Goal: Transaction & Acquisition: Purchase product/service

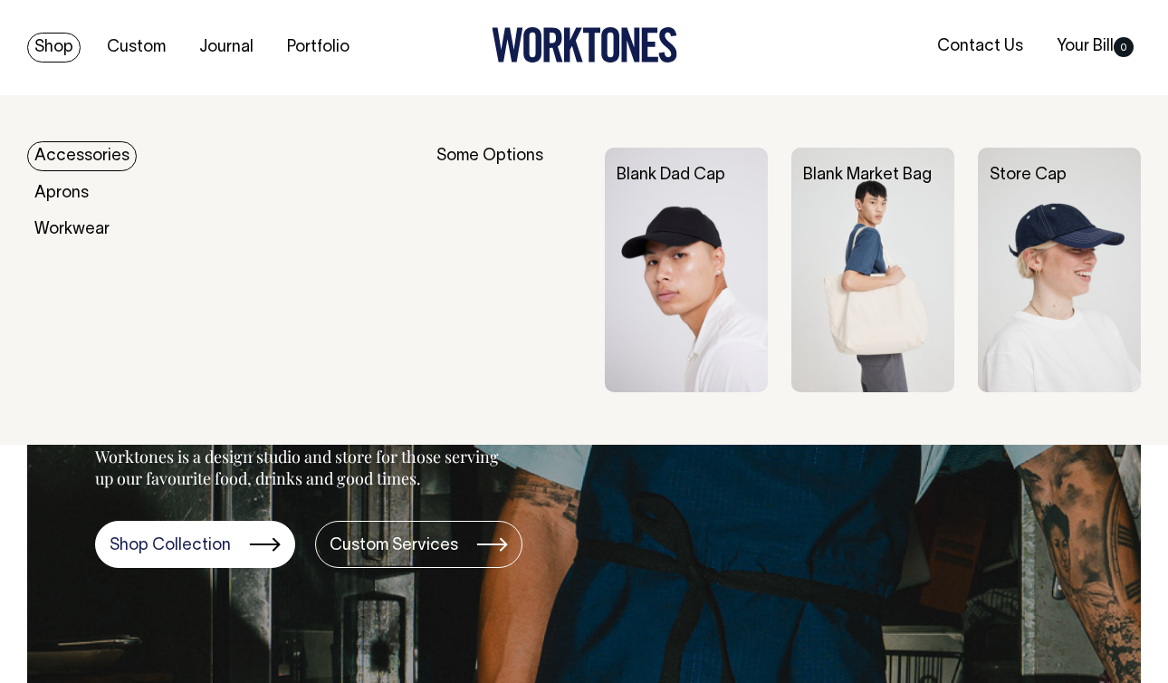
click at [657, 224] on img at bounding box center [686, 270] width 163 height 244
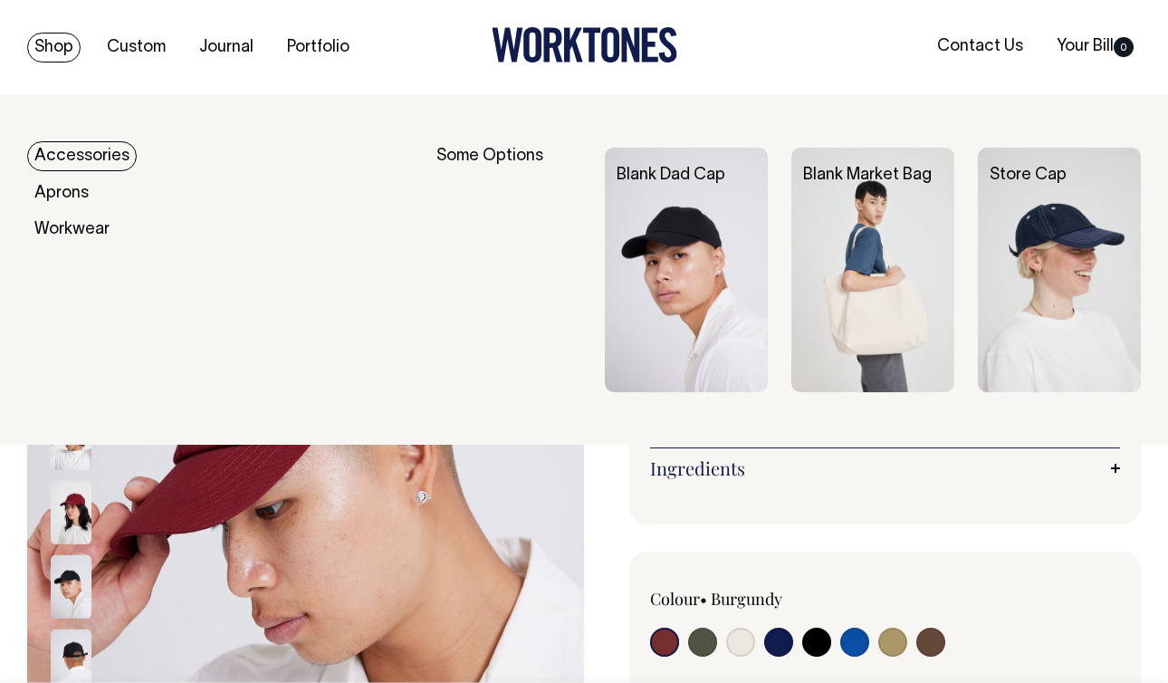
click at [52, 151] on link "Accessories" at bounding box center [82, 156] width 110 height 30
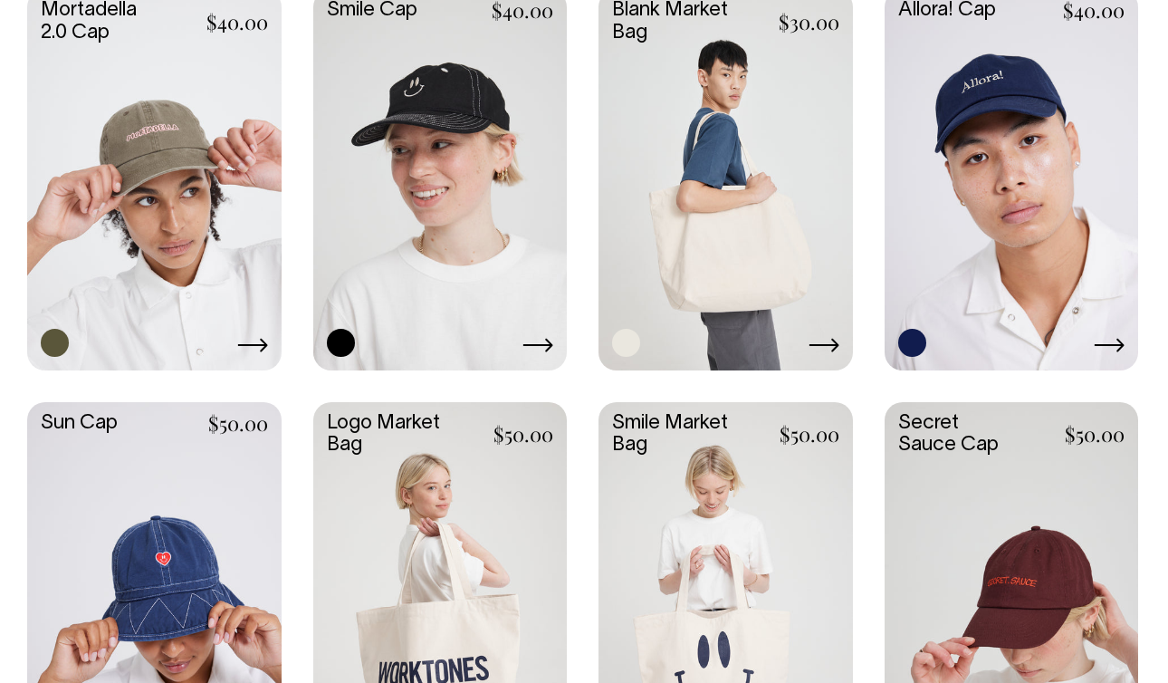
scroll to position [967, 0]
click at [686, 216] on link at bounding box center [725, 179] width 254 height 378
